Goal: Task Accomplishment & Management: Use online tool/utility

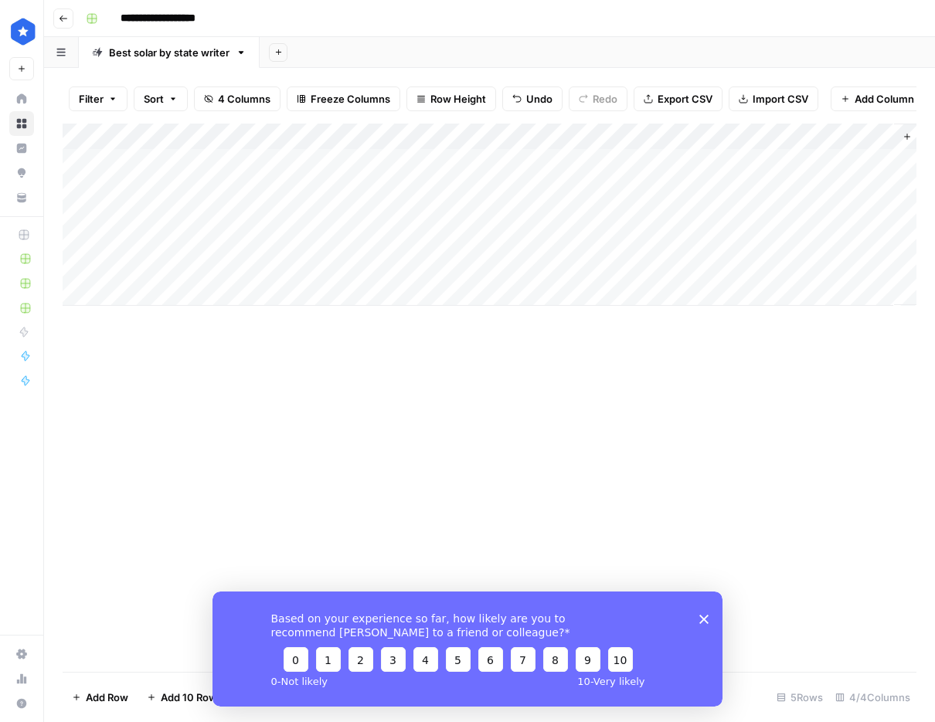
click at [221, 243] on div "Add Column" at bounding box center [490, 215] width 854 height 182
type textarea "**********"
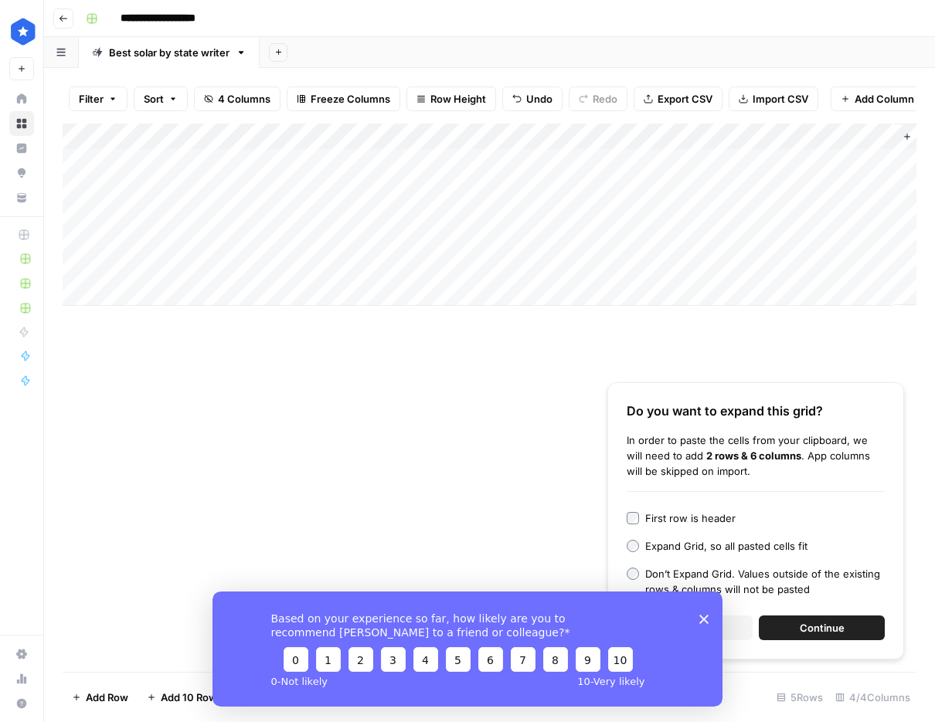
click at [423, 244] on div "Add Column" at bounding box center [490, 215] width 854 height 182
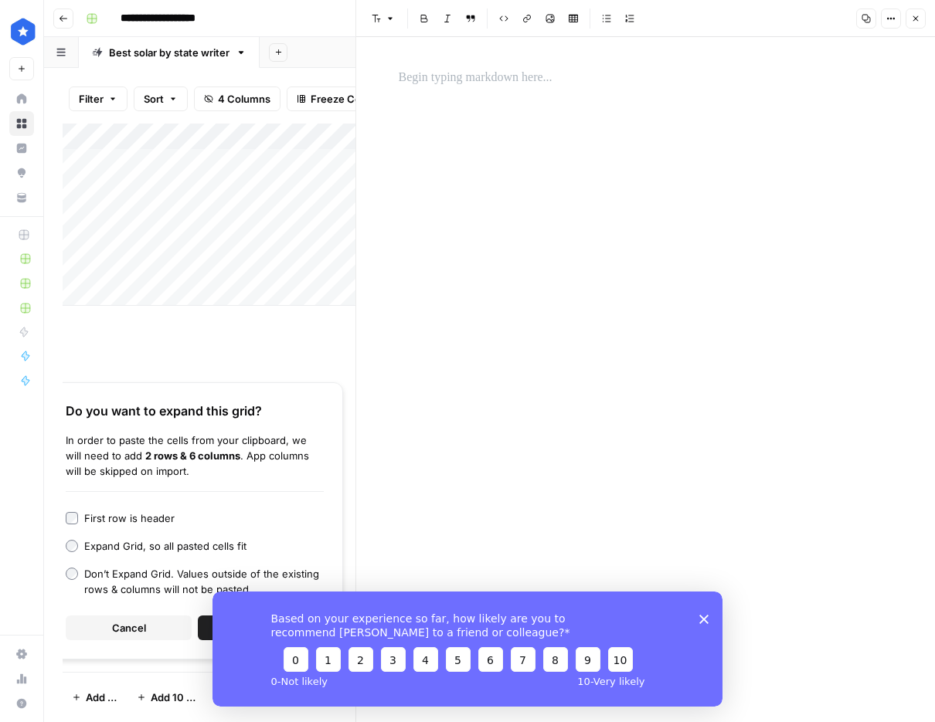
click at [457, 104] on div at bounding box center [645, 379] width 513 height 685
click at [460, 73] on p at bounding box center [646, 78] width 494 height 20
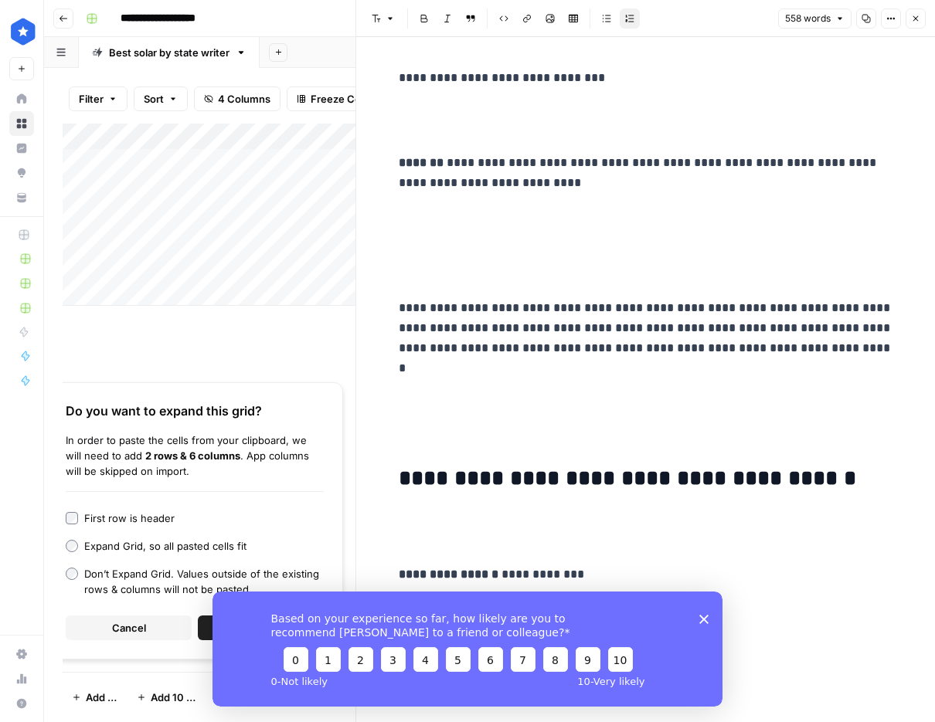
scroll to position [7789, 0]
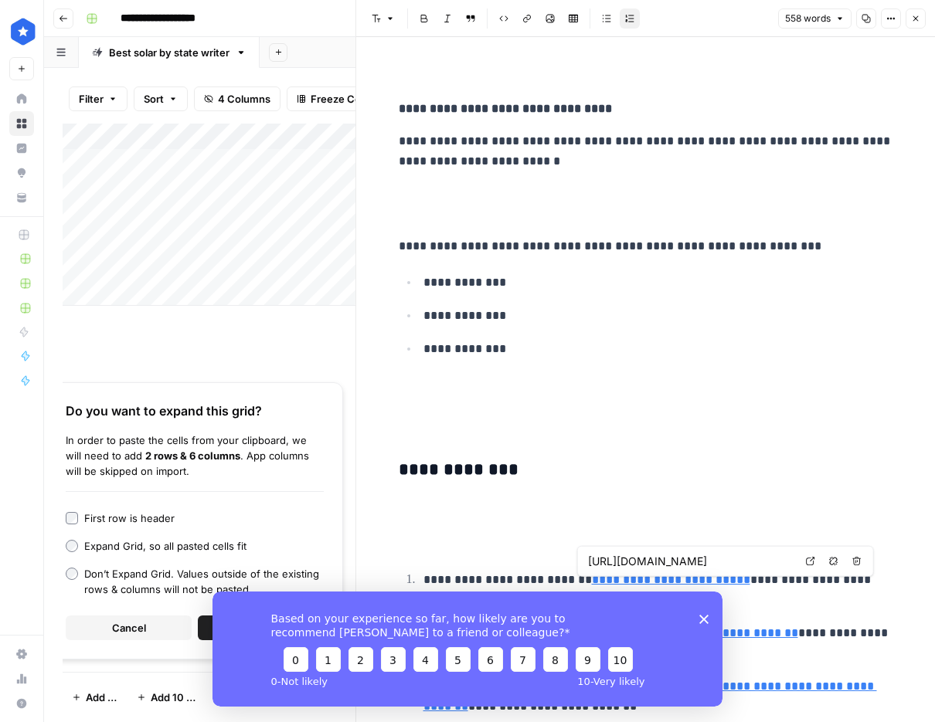
click at [707, 623] on div "Based on your experience so far, how likely are you to recommend [PERSON_NAME] …" at bounding box center [467, 648] width 510 height 115
click at [706, 617] on icon "Close survey" at bounding box center [703, 618] width 9 height 9
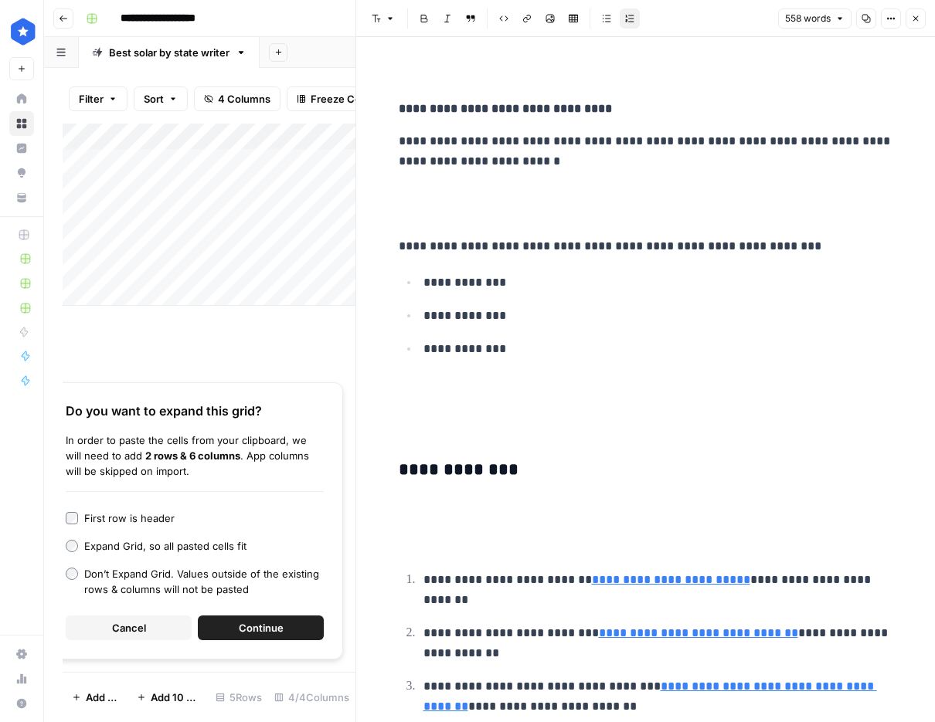
click at [913, 20] on icon "button" at bounding box center [915, 18] width 5 height 5
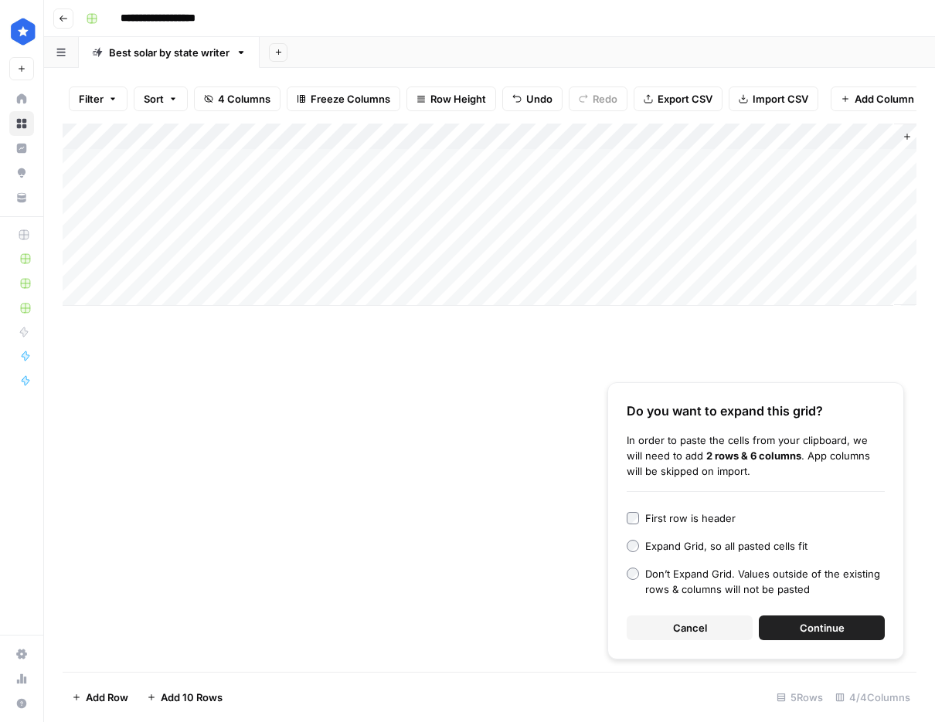
click at [657, 238] on div "Add Column" at bounding box center [490, 215] width 854 height 182
click at [210, 267] on div "Add Column" at bounding box center [490, 215] width 854 height 182
type textarea "********"
click at [418, 260] on div "Add Column" at bounding box center [490, 215] width 854 height 182
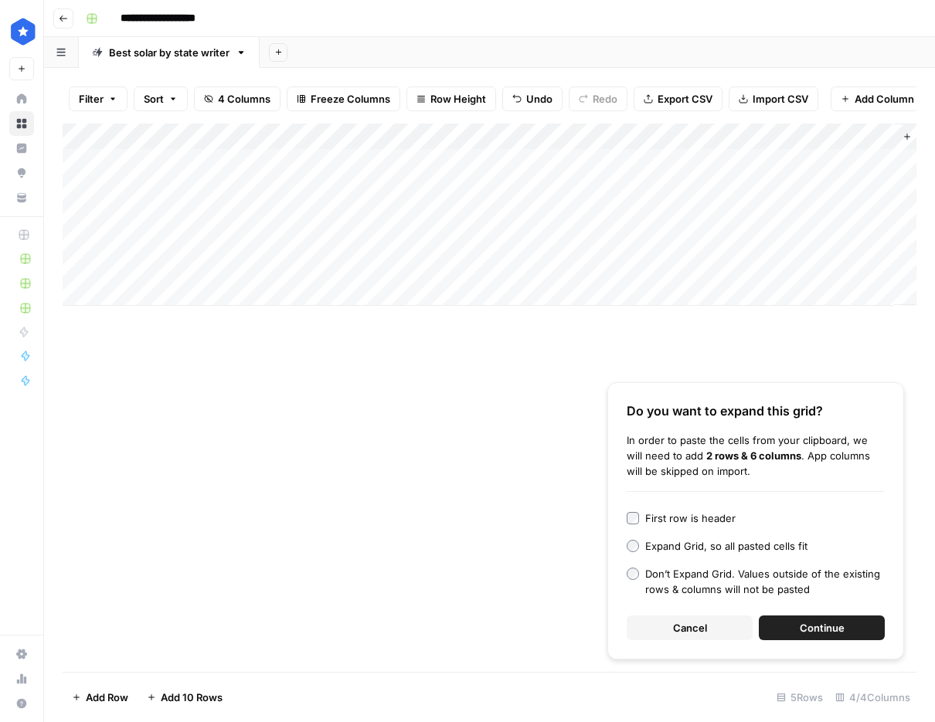
click at [418, 260] on div "Add Column" at bounding box center [490, 215] width 854 height 182
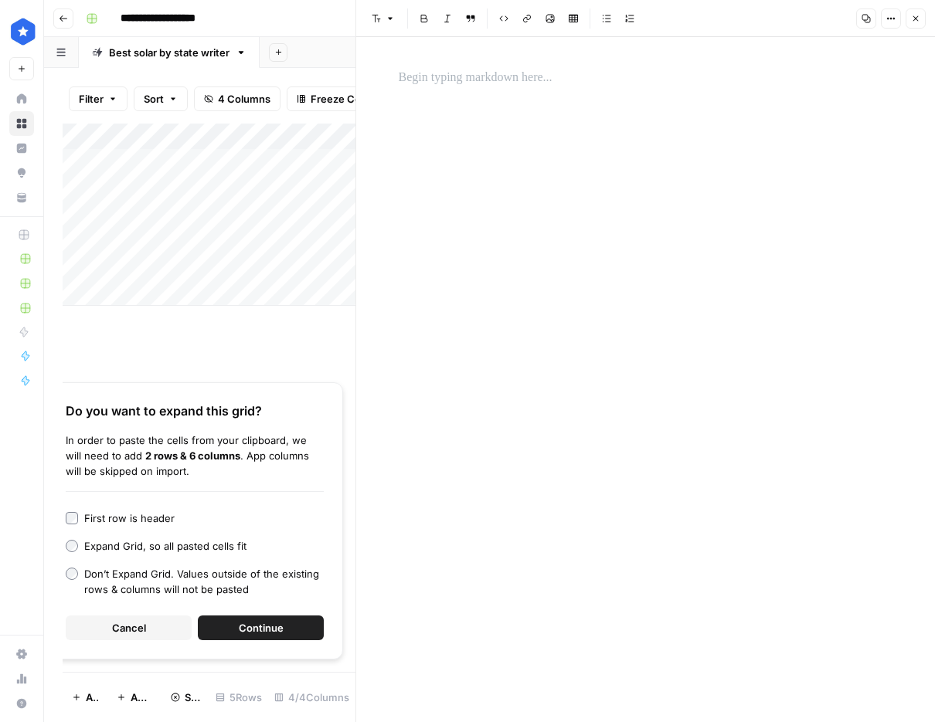
click at [448, 76] on p at bounding box center [646, 78] width 494 height 20
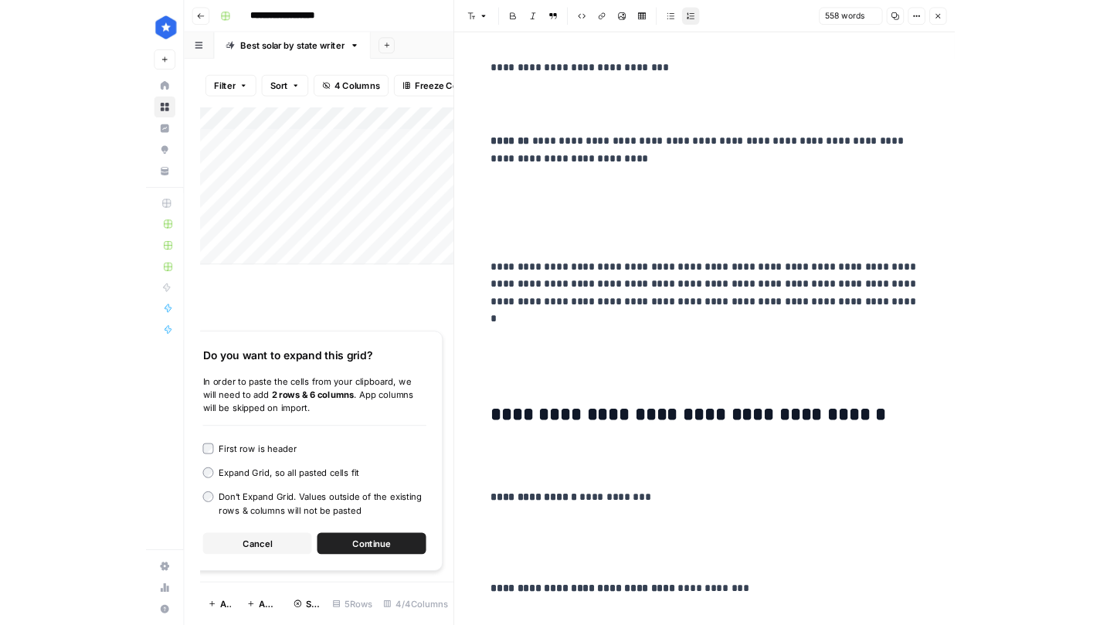
scroll to position [7789, 0]
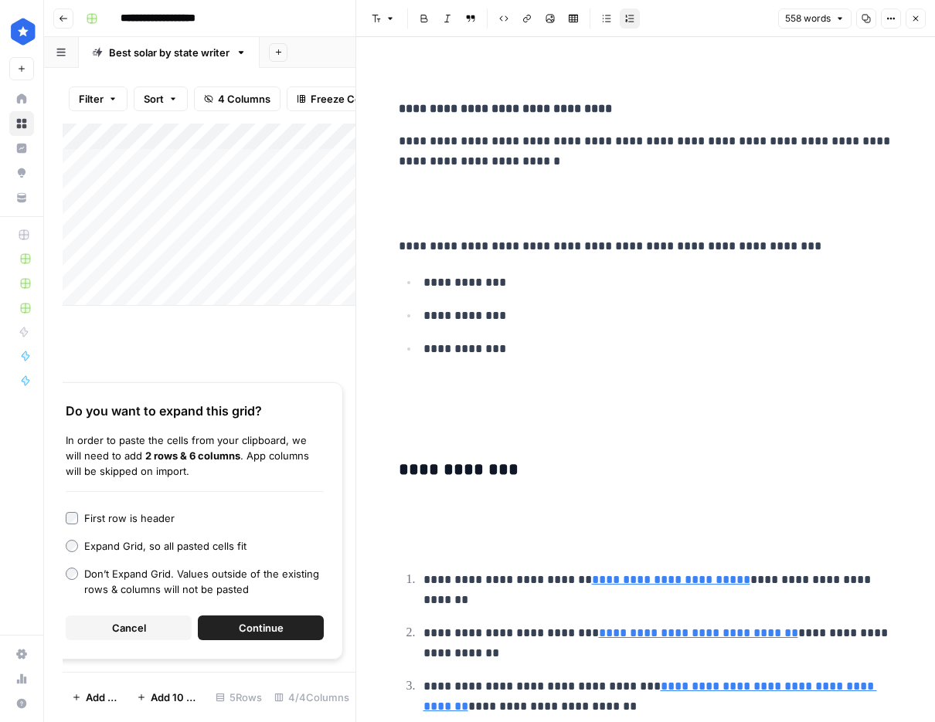
click at [914, 18] on icon "button" at bounding box center [915, 18] width 9 height 9
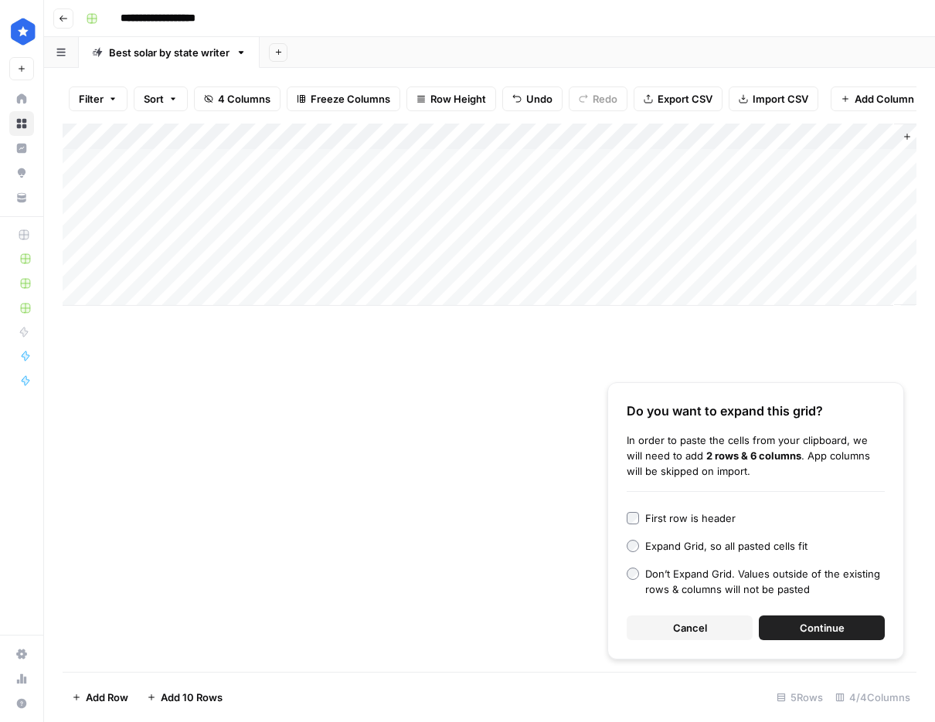
click at [653, 263] on div "Add Column" at bounding box center [490, 215] width 854 height 182
